Goal: Transaction & Acquisition: Purchase product/service

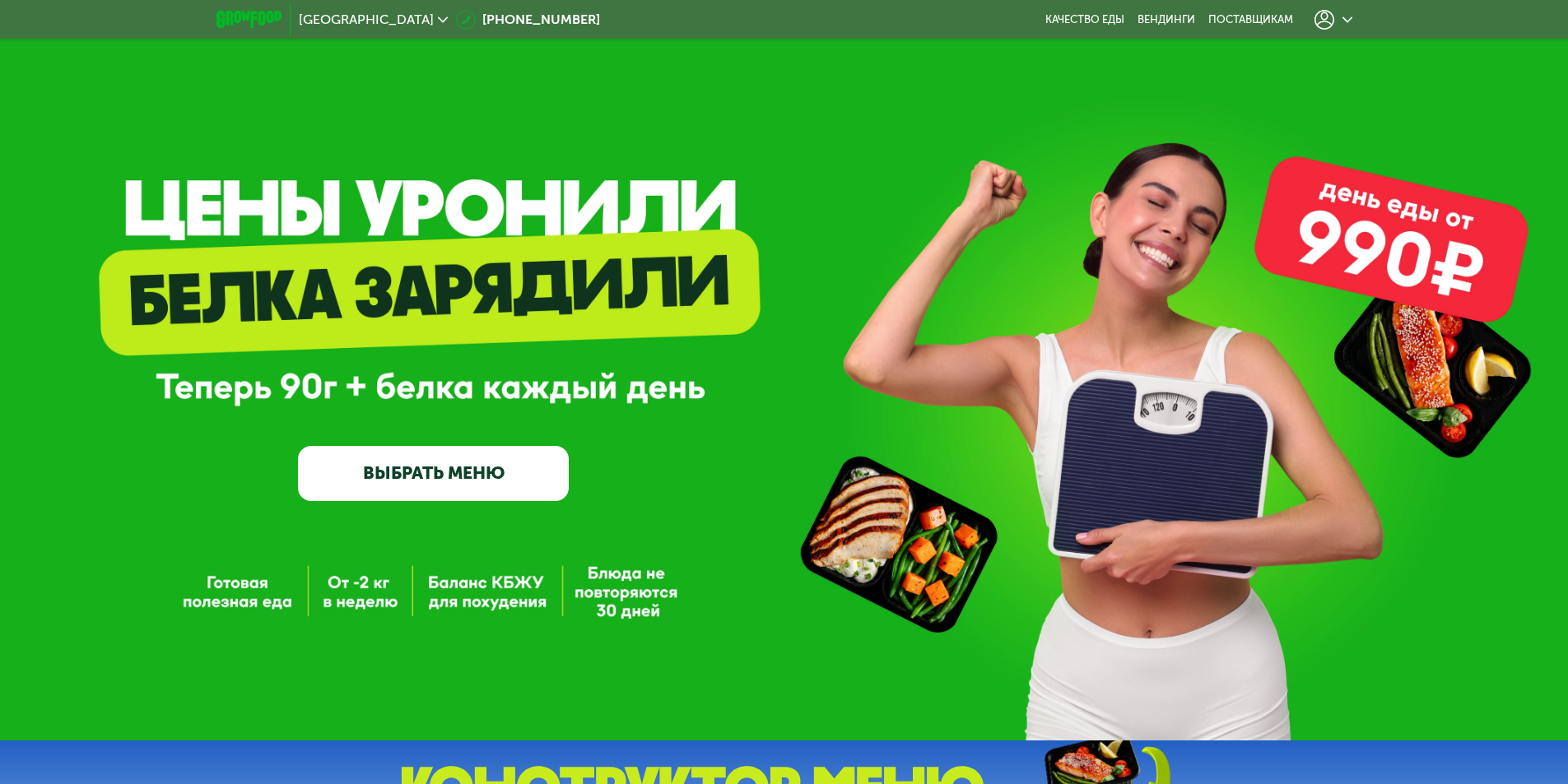
click at [1320, 22] on use at bounding box center [1324, 19] width 20 height 19
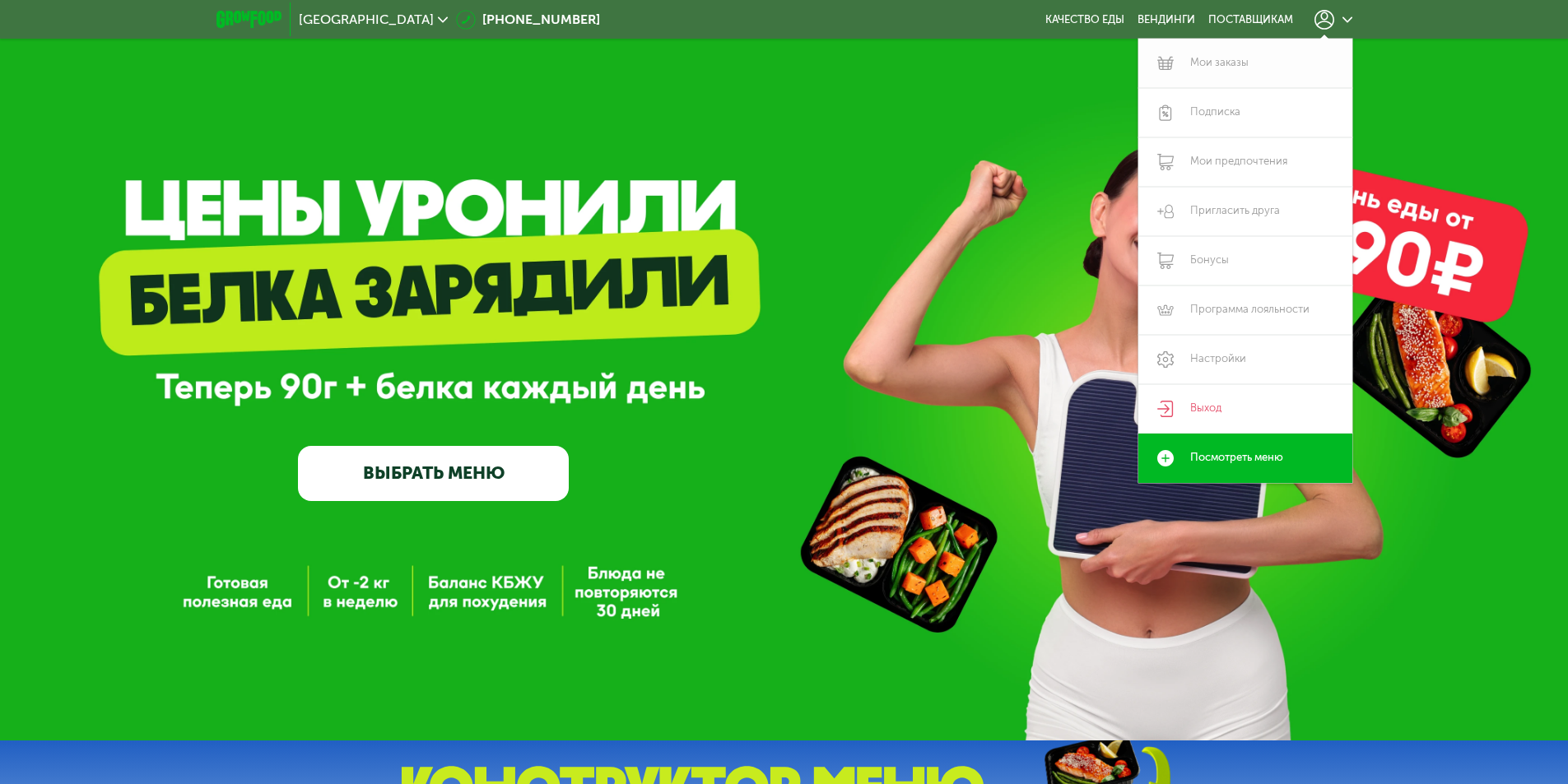
click at [1223, 64] on link "Мои заказы" at bounding box center [1244, 64] width 214 height 50
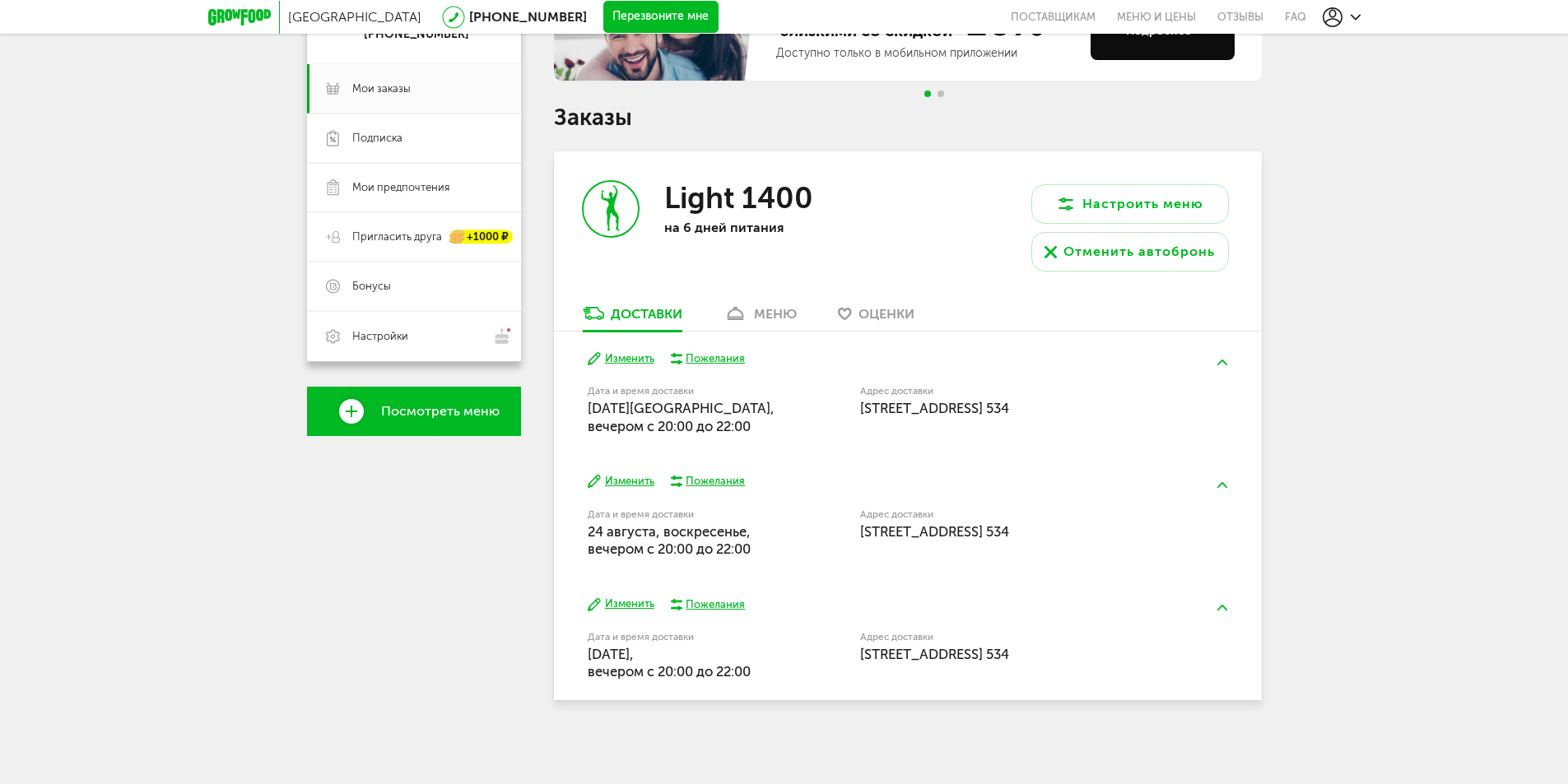
click at [766, 317] on div "меню" at bounding box center [776, 314] width 43 height 16
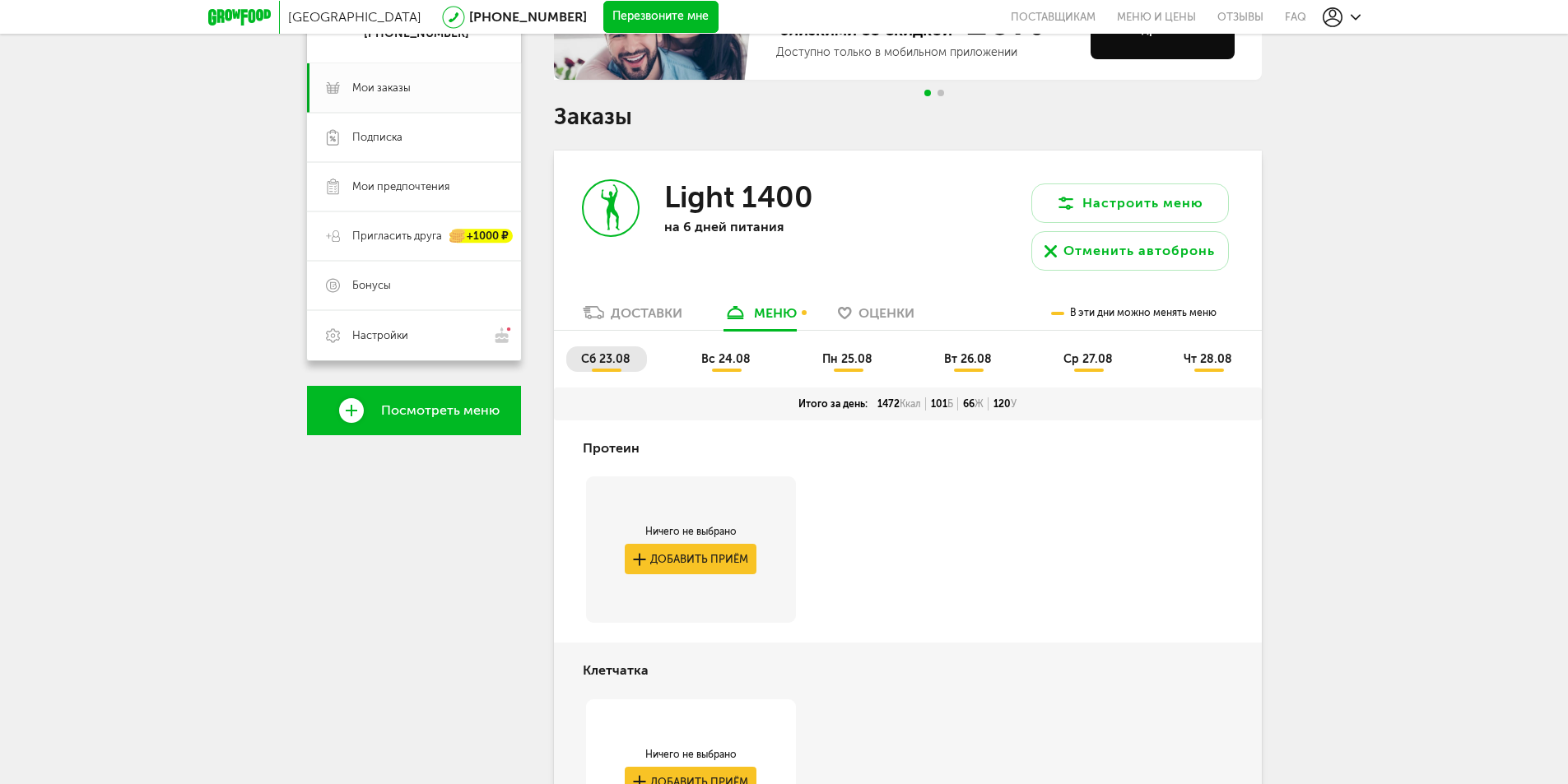
scroll to position [193, 0]
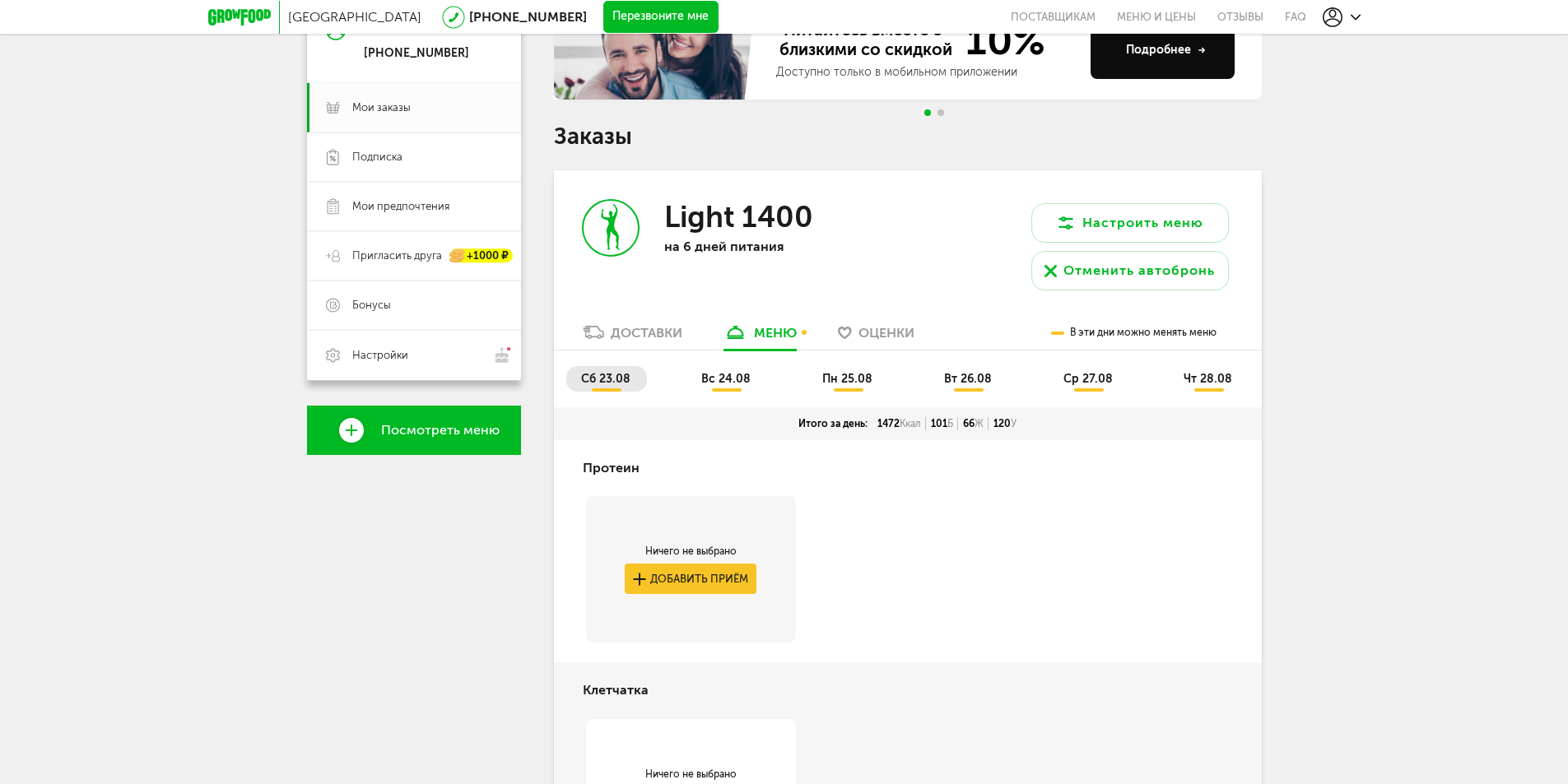
click at [729, 390] on li "вс 24.08" at bounding box center [726, 378] width 81 height 26
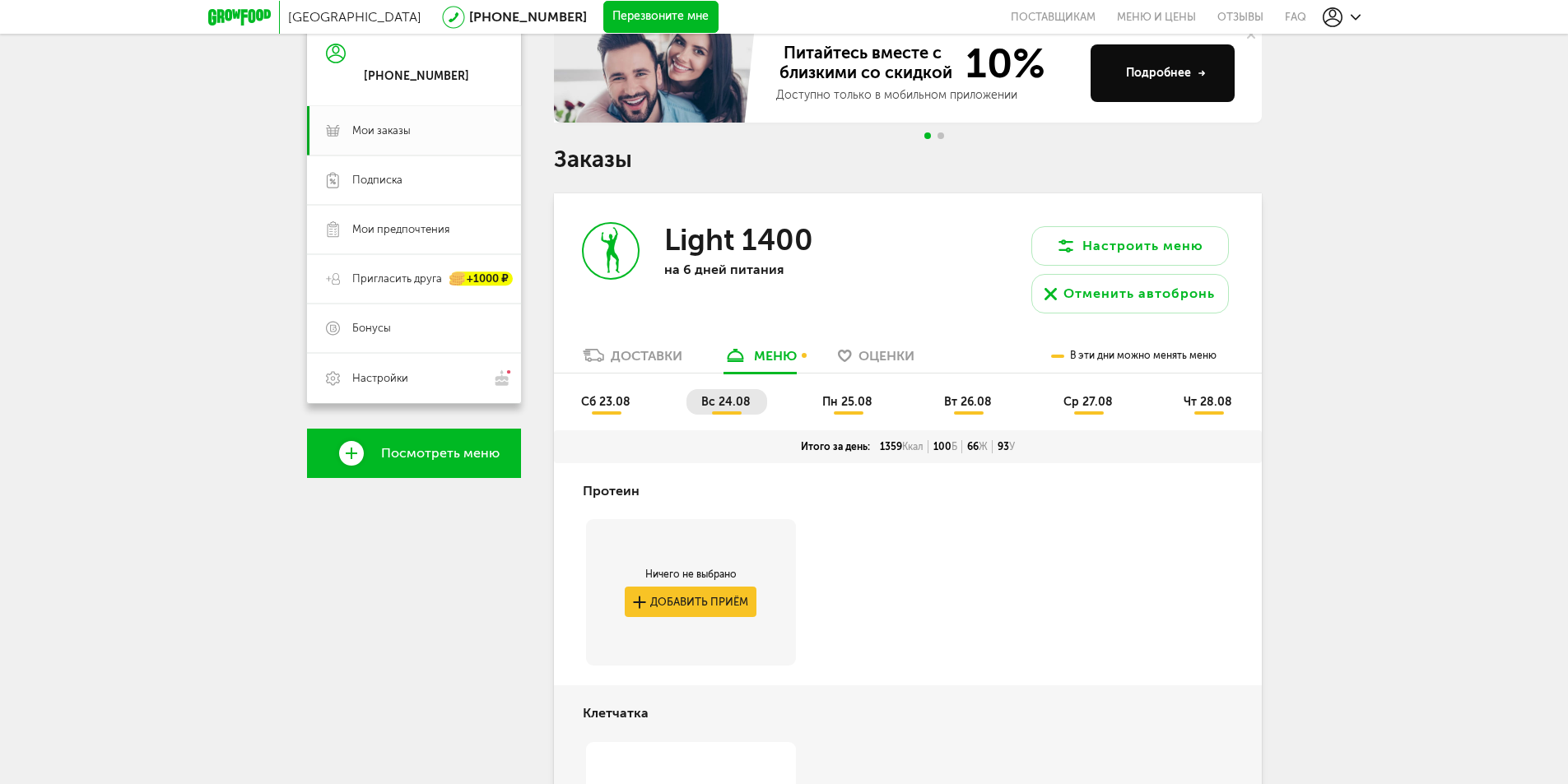
scroll to position [164, 0]
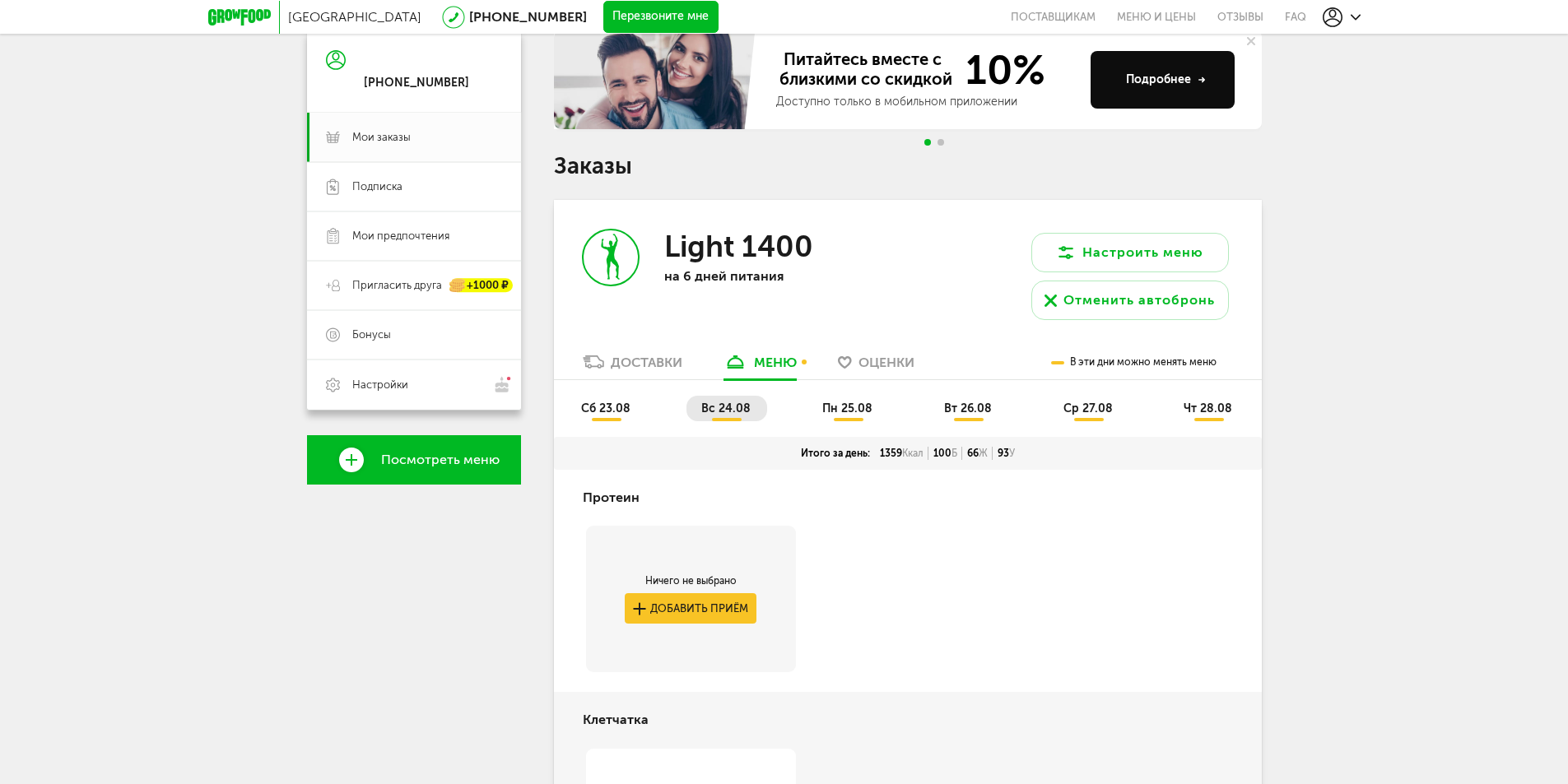
drag, startPoint x: 845, startPoint y: 390, endPoint x: 843, endPoint y: 408, distance: 18.1
click at [843, 392] on div "сб 23.08 вс 24.08 пн 25.08 вт 26.08 ср 27.08 чт 28.08" at bounding box center [908, 408] width 708 height 57
click at [843, 411] on span "пн 25.08" at bounding box center [847, 408] width 51 height 14
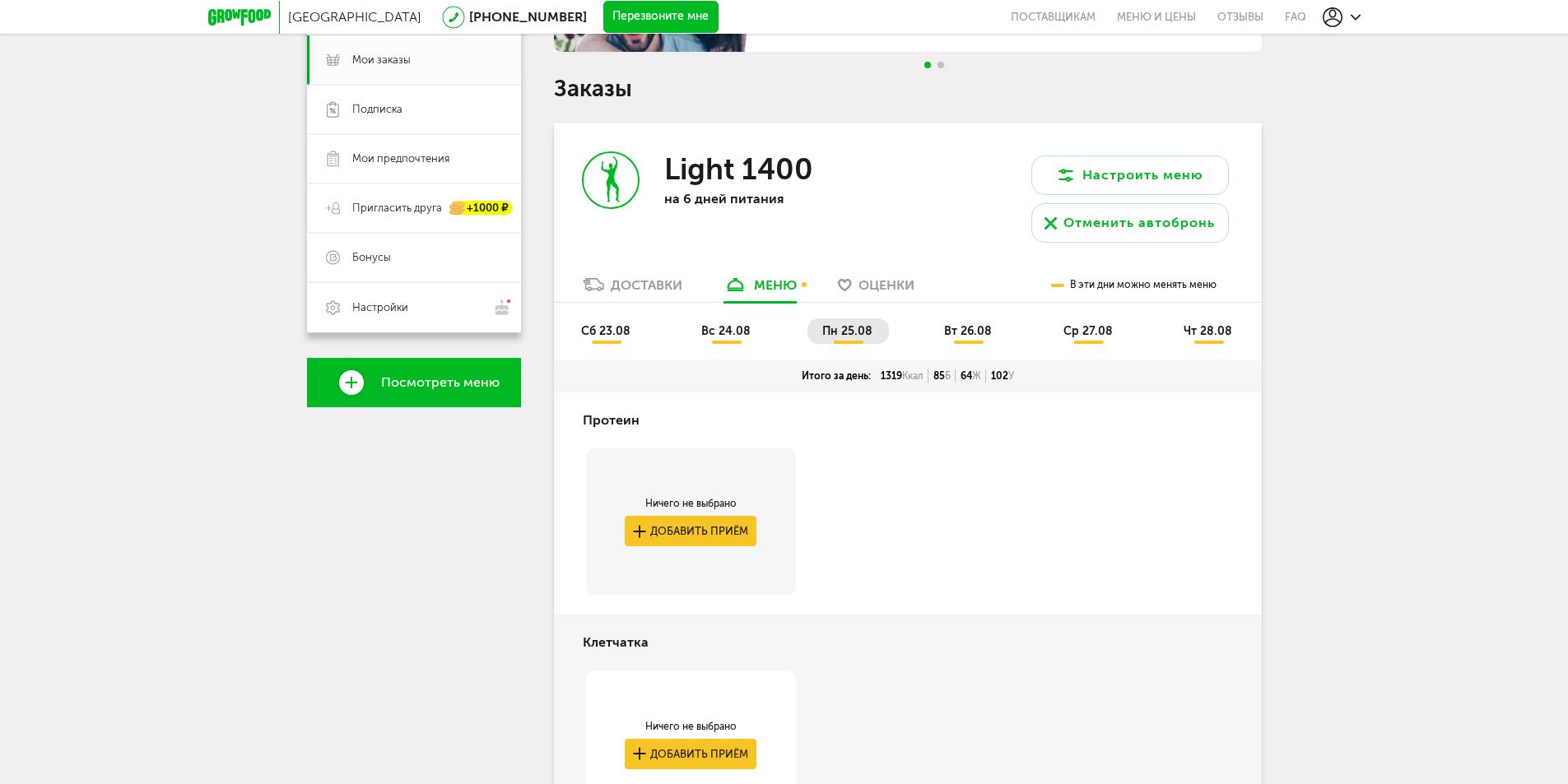
scroll to position [0, 0]
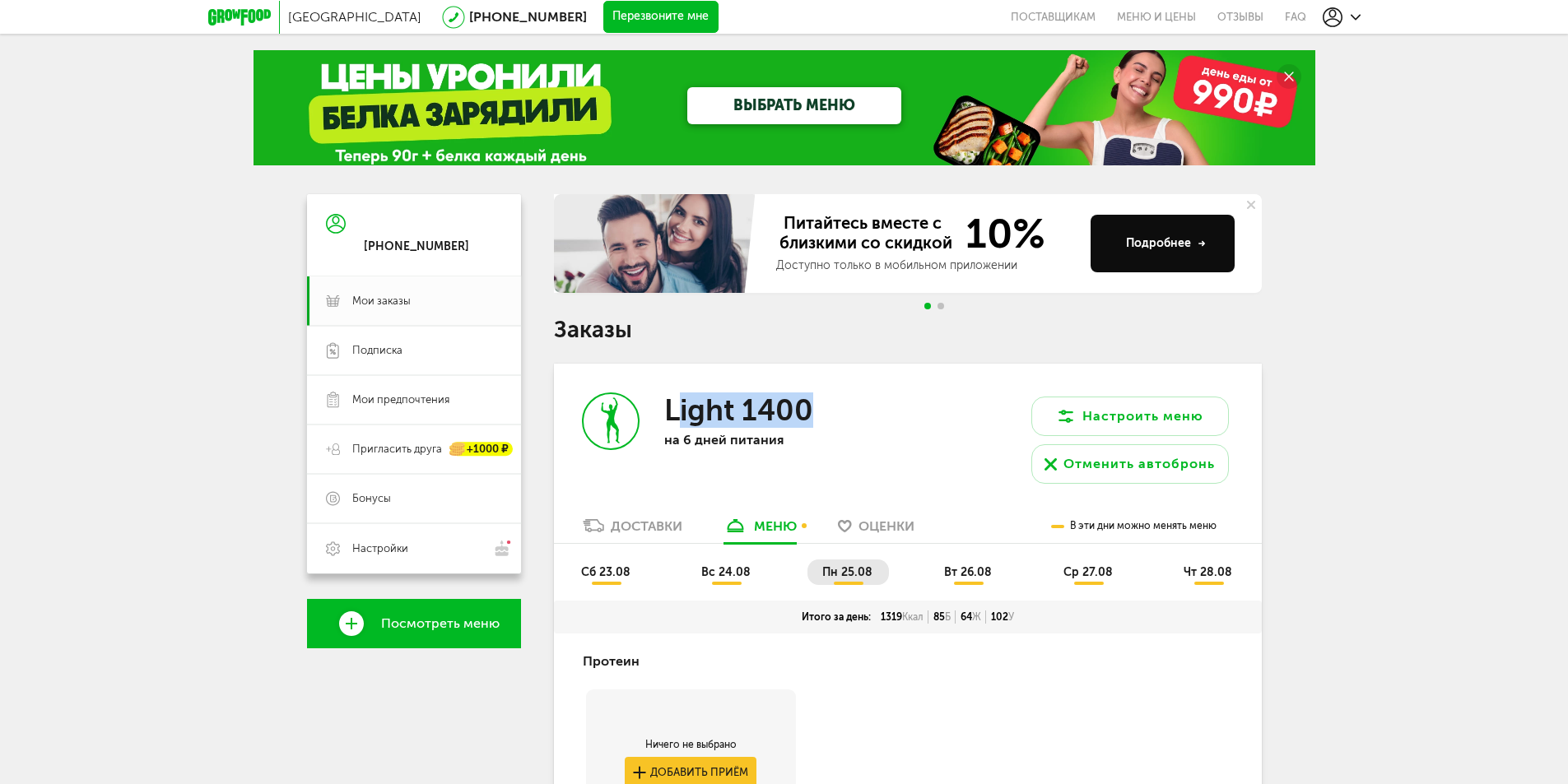
drag, startPoint x: 810, startPoint y: 404, endPoint x: 667, endPoint y: 407, distance: 143.0
click at [669, 408] on h3 "Light 1400" at bounding box center [738, 410] width 149 height 35
click at [750, 421] on h3 "Light 1400" at bounding box center [738, 410] width 149 height 35
click at [235, 14] on icon at bounding box center [239, 17] width 63 height 17
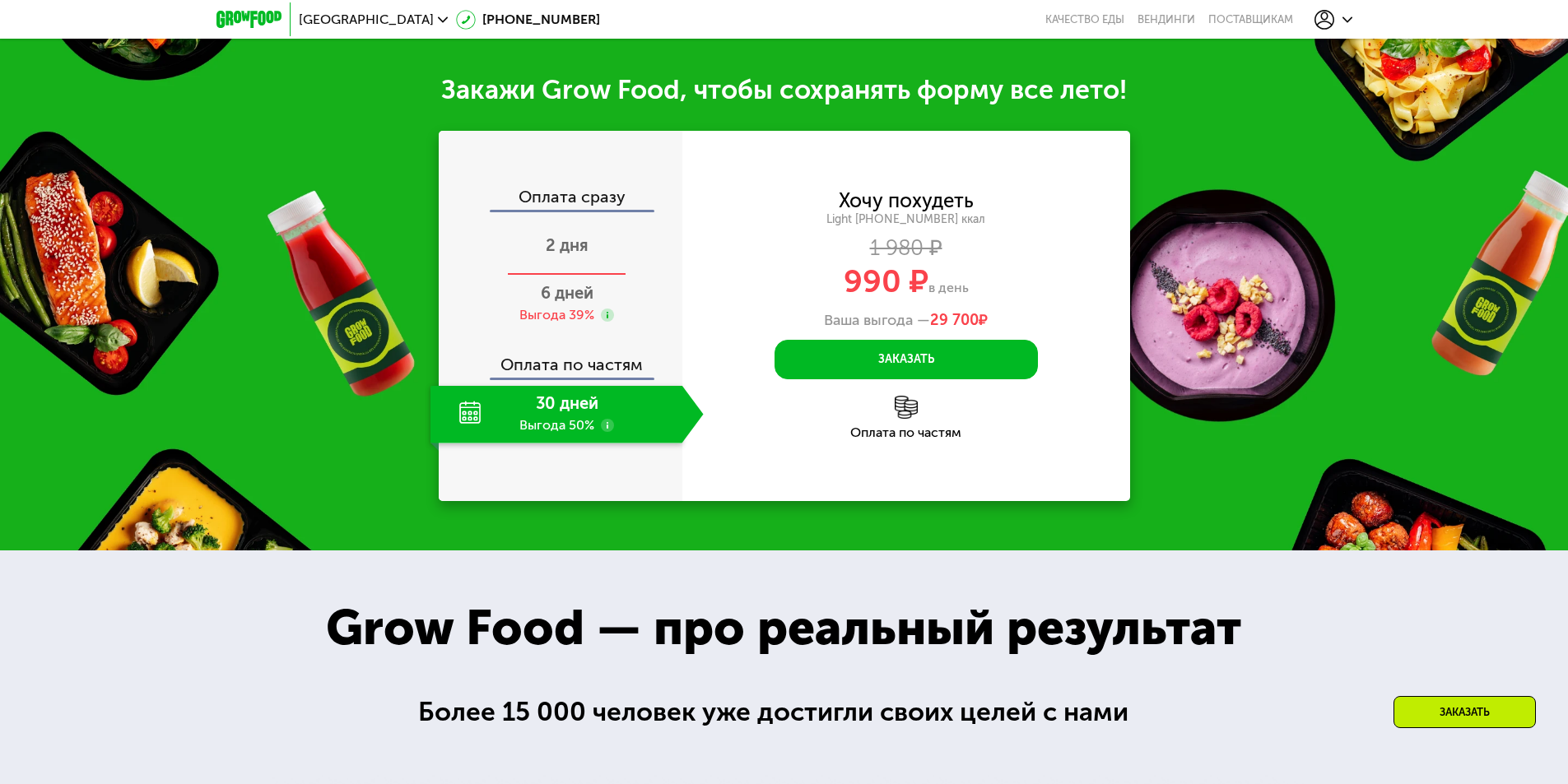
scroll to position [1645, 0]
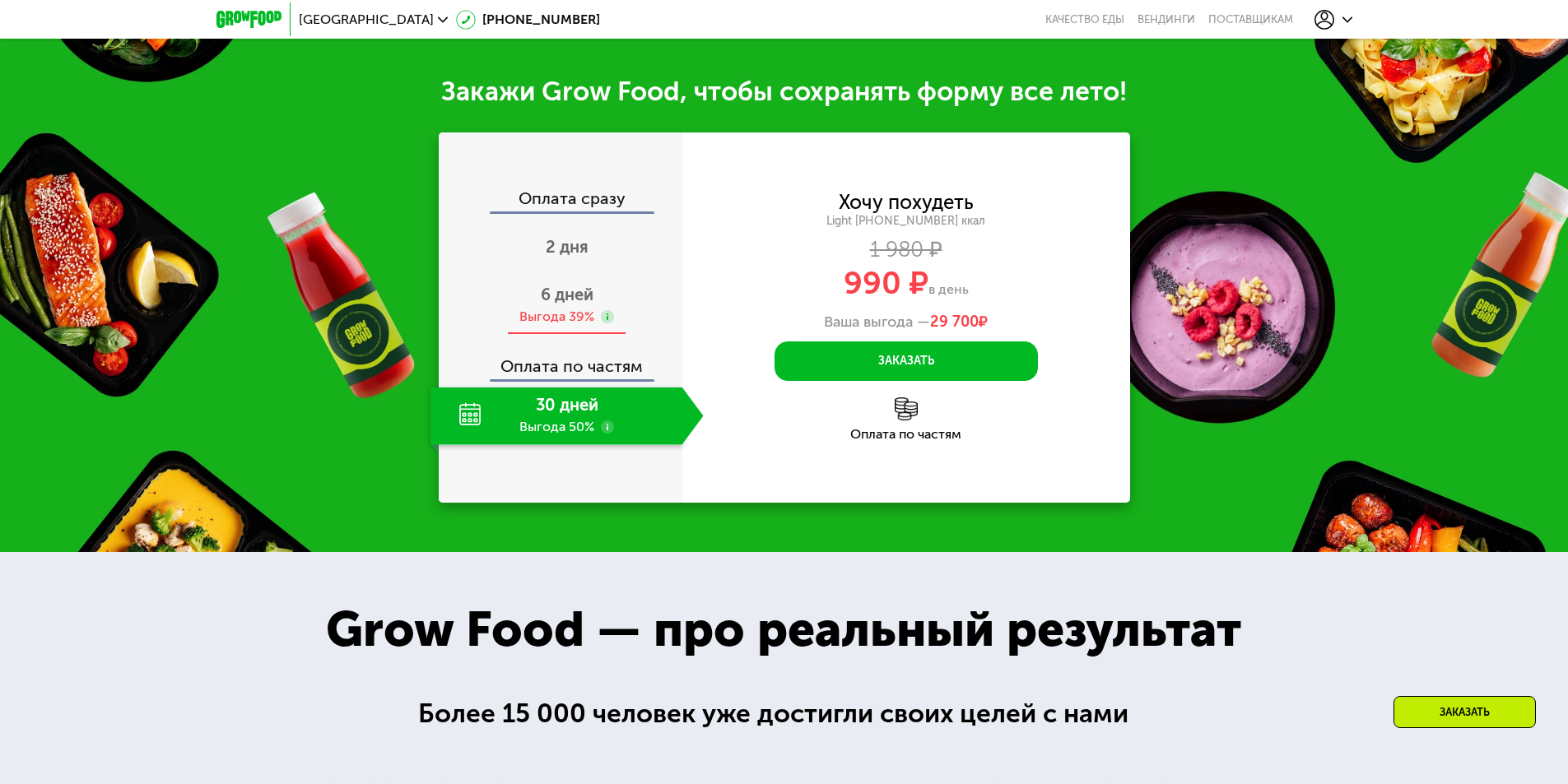
click at [573, 305] on span "6 дней" at bounding box center [566, 294] width 52 height 19
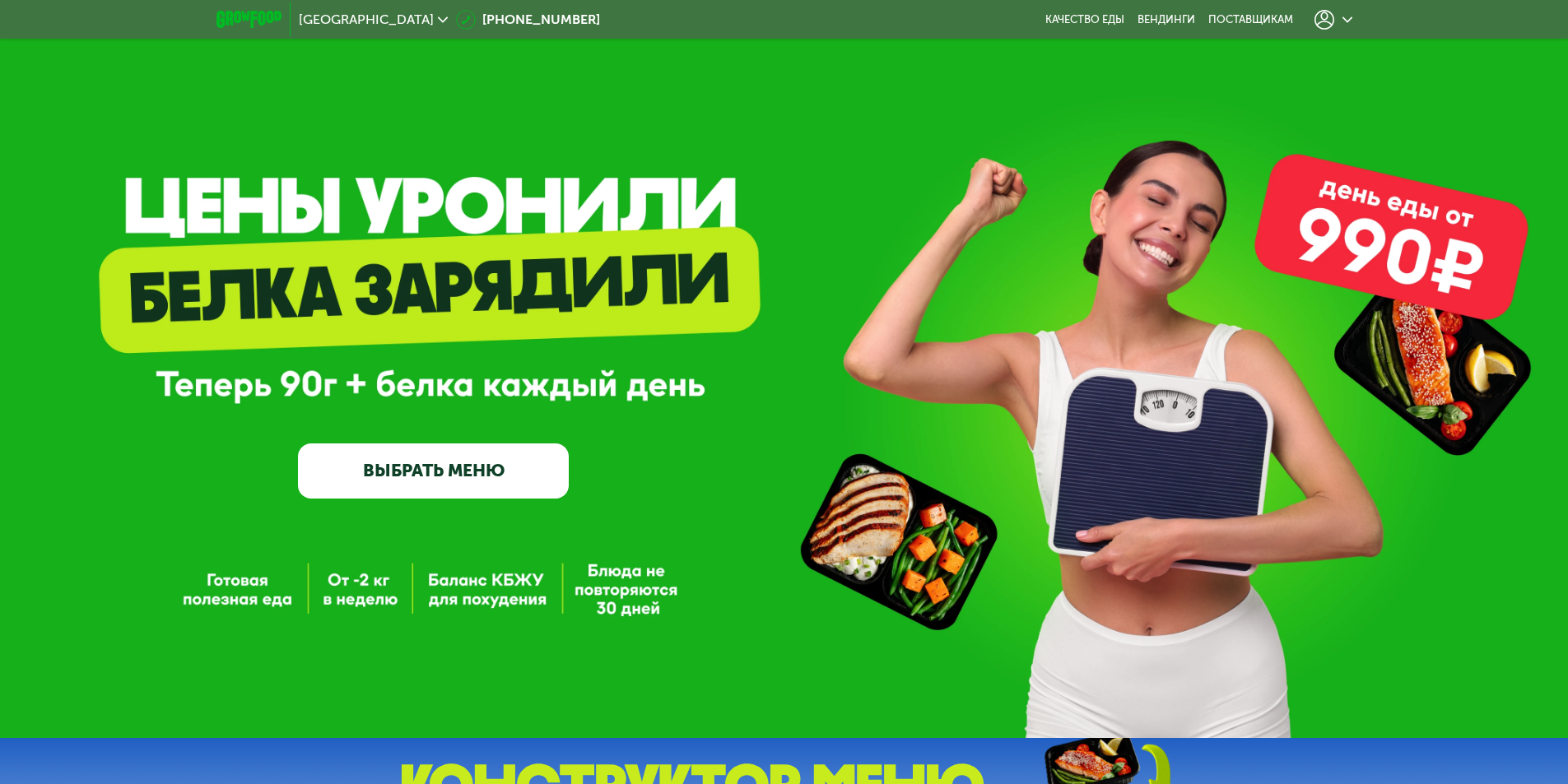
scroll to position [0, 0]
